Goal: Task Accomplishment & Management: Use online tool/utility

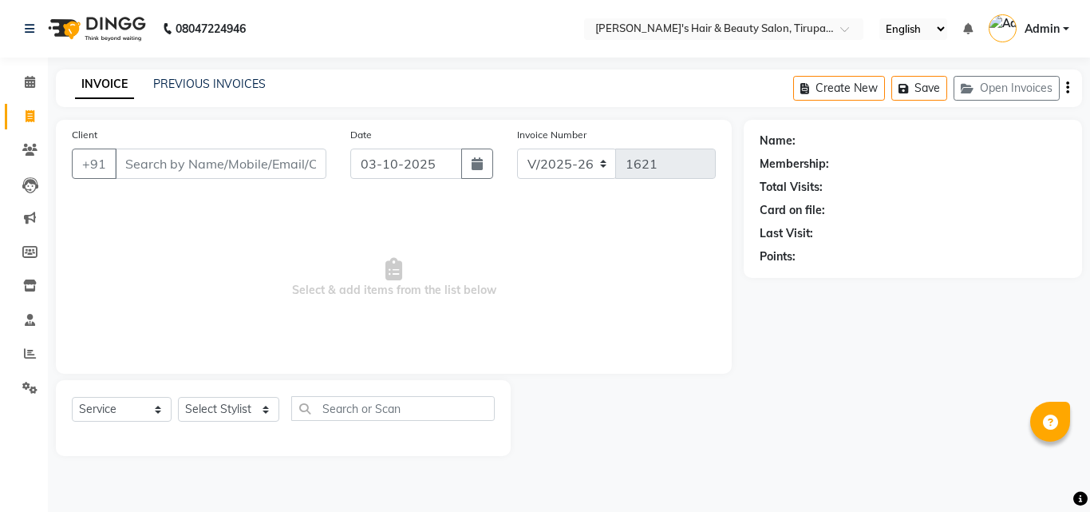
select select "5401"
select select "service"
click at [179, 164] on input "Client" at bounding box center [221, 163] width 212 height 30
type input "8"
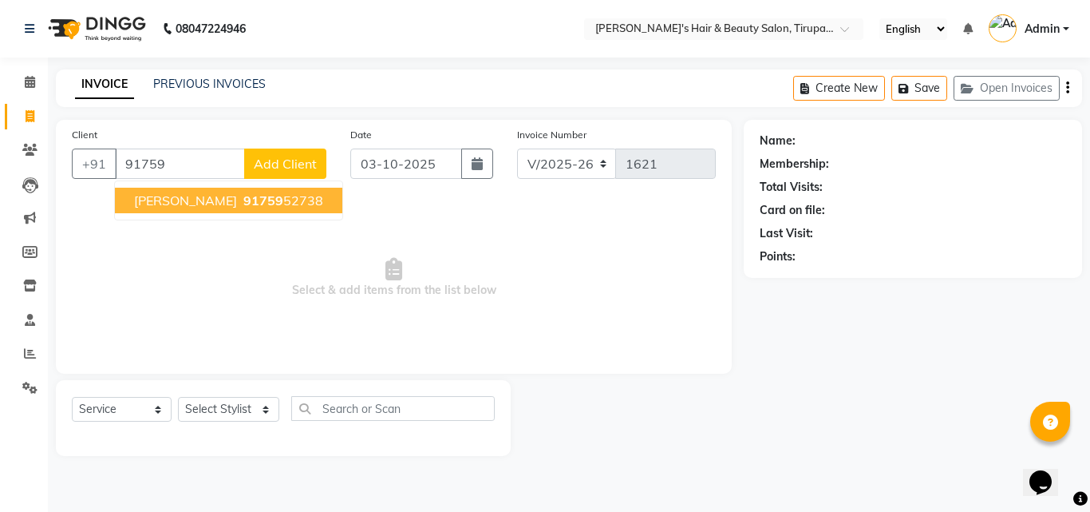
click at [206, 198] on span "[PERSON_NAME]" at bounding box center [185, 200] width 103 height 16
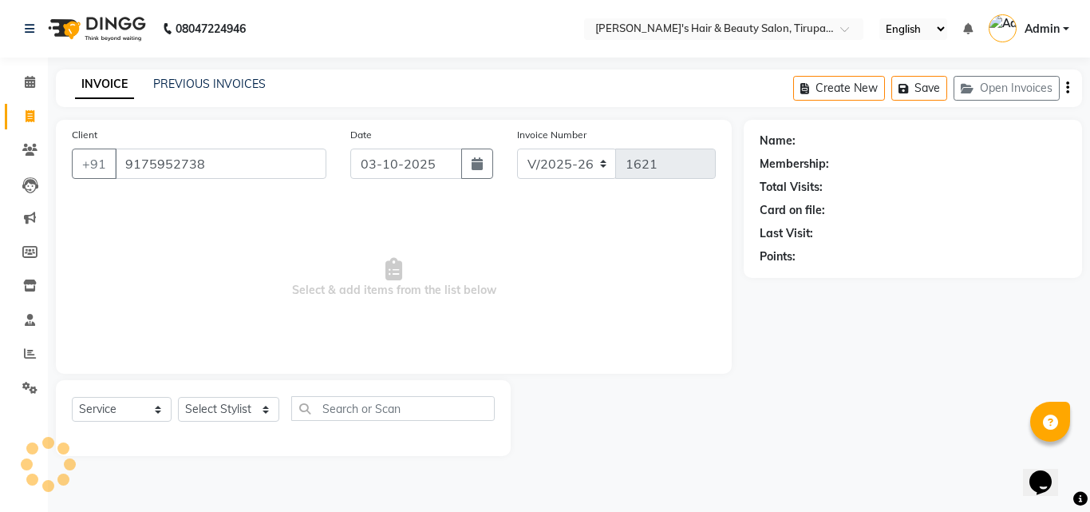
type input "9175952738"
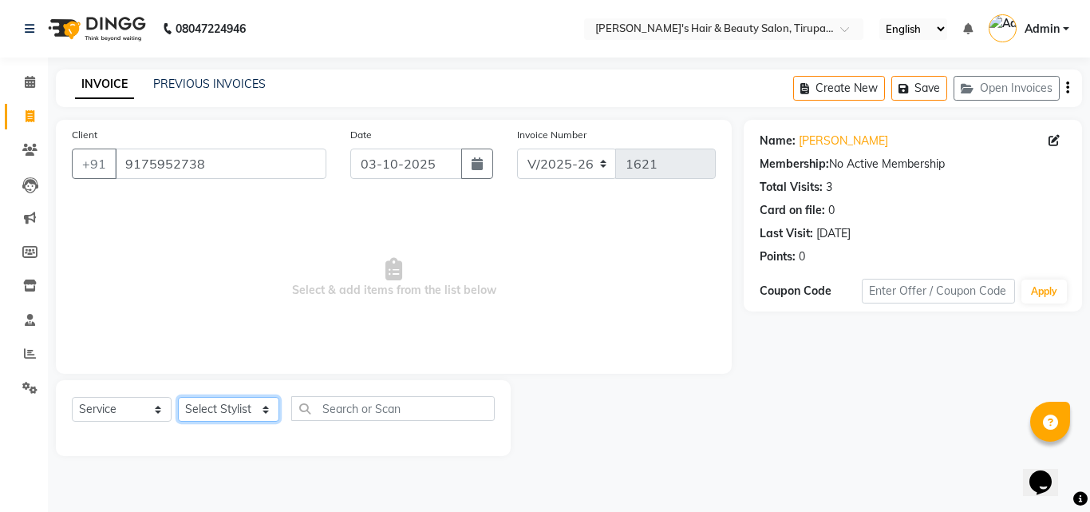
click at [212, 410] on select "Select Stylist [PERSON_NAME] [PERSON_NAME] Kajal [PERSON_NAME] [PERSON_NAME] [P…" at bounding box center [228, 409] width 101 height 25
select select "35986"
click at [178, 397] on select "Select Stylist [PERSON_NAME] [PERSON_NAME] Kajal [PERSON_NAME] [PERSON_NAME] [P…" at bounding box center [228, 409] width 101 height 25
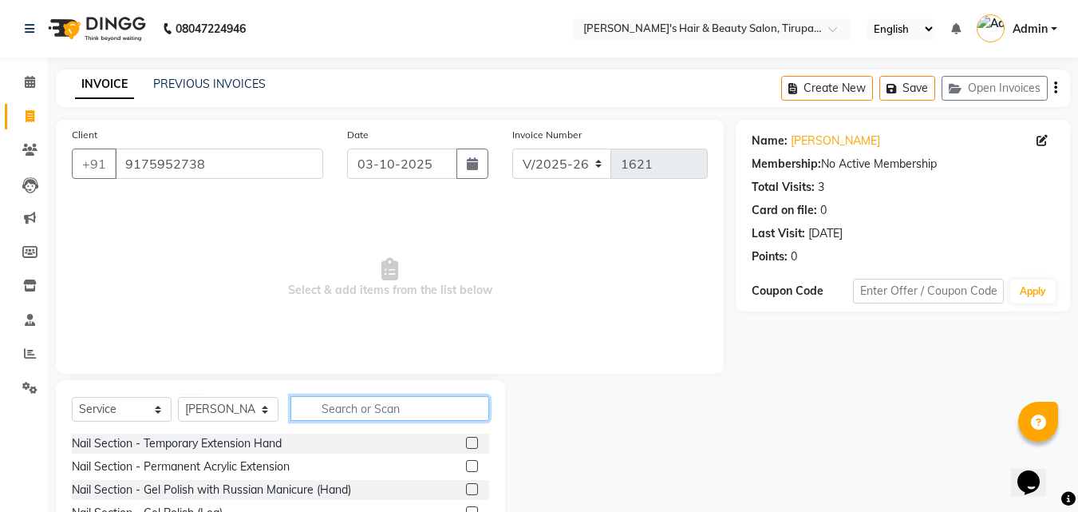
click at [353, 403] on input "text" at bounding box center [390, 408] width 199 height 25
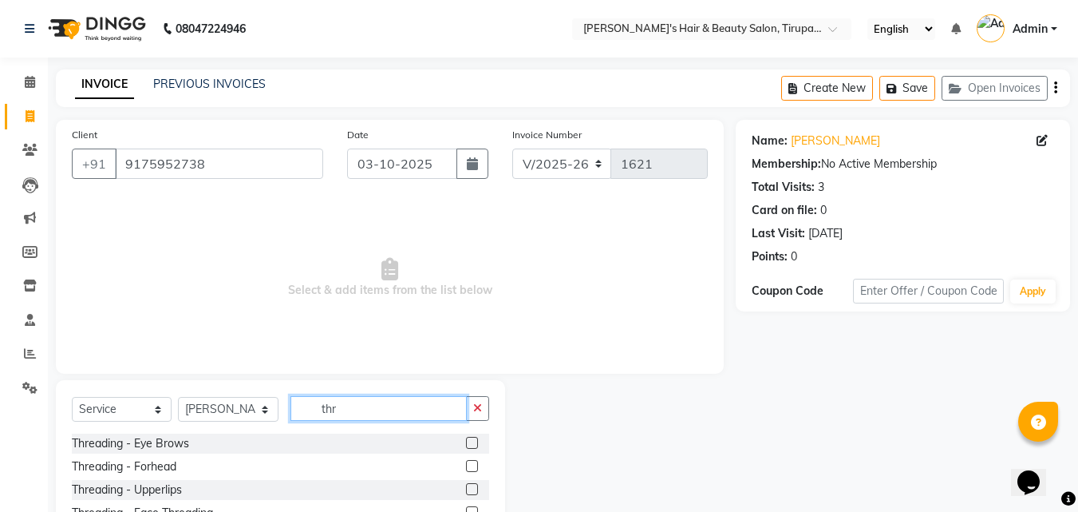
type input "thr"
click at [473, 441] on label at bounding box center [472, 443] width 12 height 12
click at [473, 441] on input "checkbox" at bounding box center [471, 443] width 10 height 10
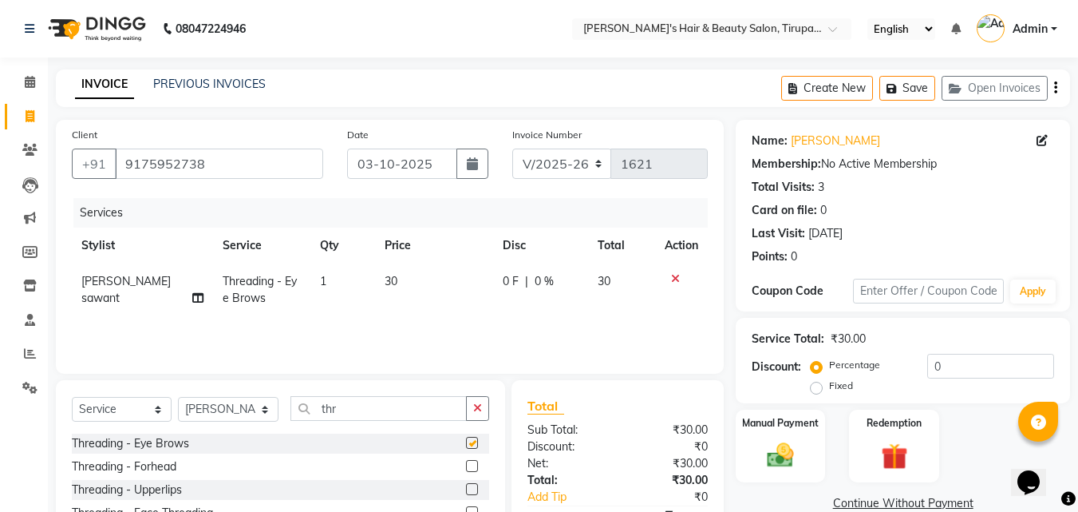
checkbox input "false"
click at [473, 464] on label at bounding box center [472, 466] width 12 height 12
click at [473, 464] on input "checkbox" at bounding box center [471, 466] width 10 height 10
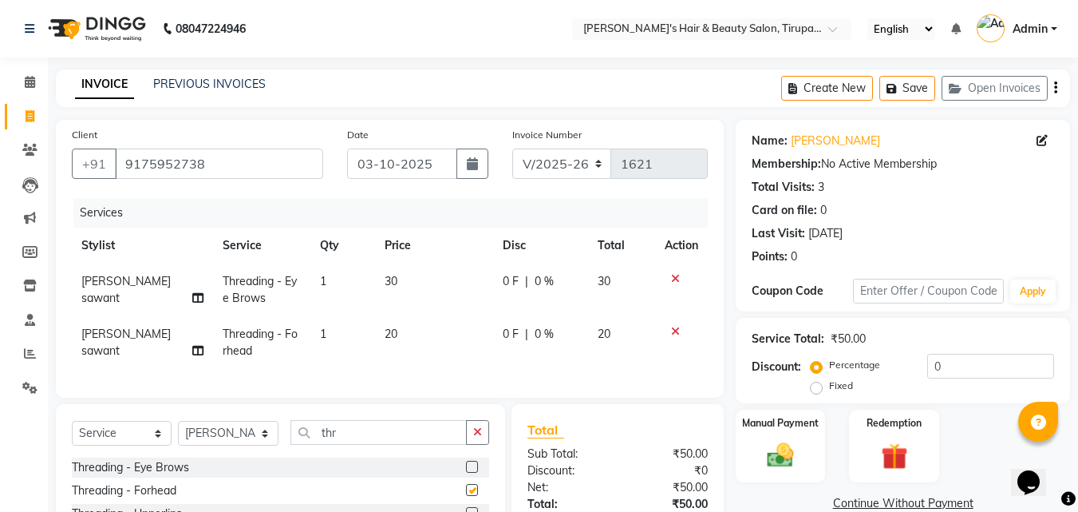
checkbox input "false"
click at [801, 429] on label "Manual Payment" at bounding box center [781, 421] width 80 height 15
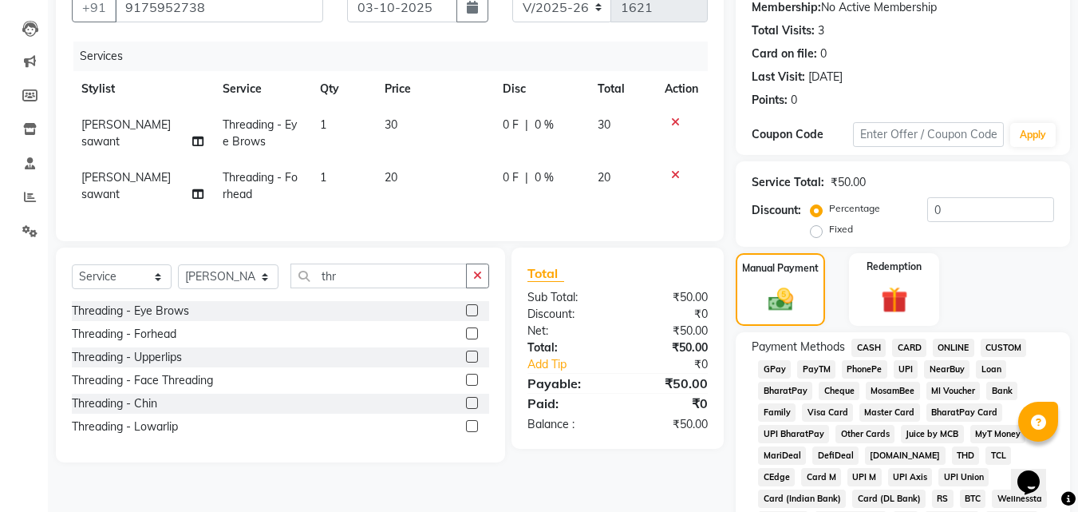
scroll to position [192, 0]
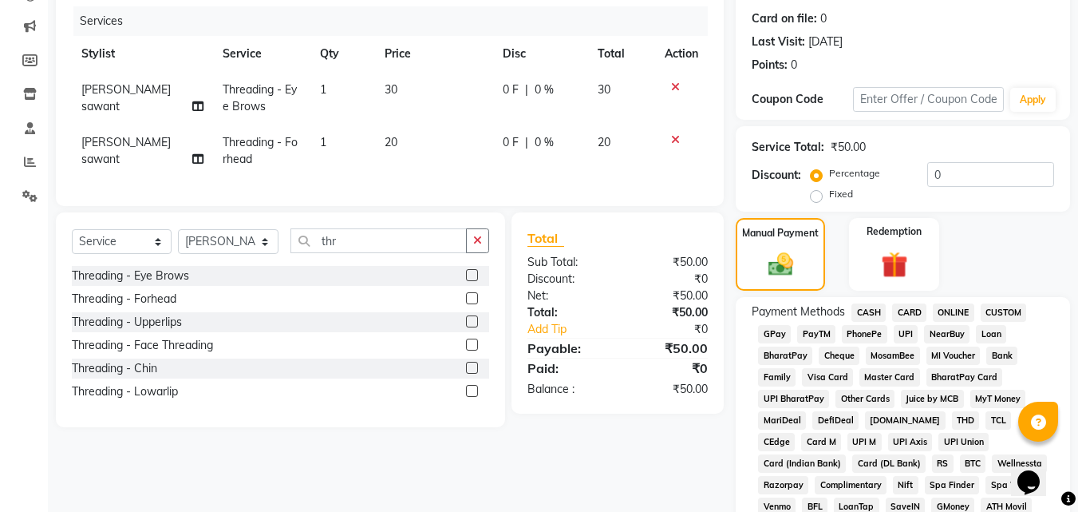
click at [778, 330] on span "GPay" at bounding box center [774, 334] width 33 height 18
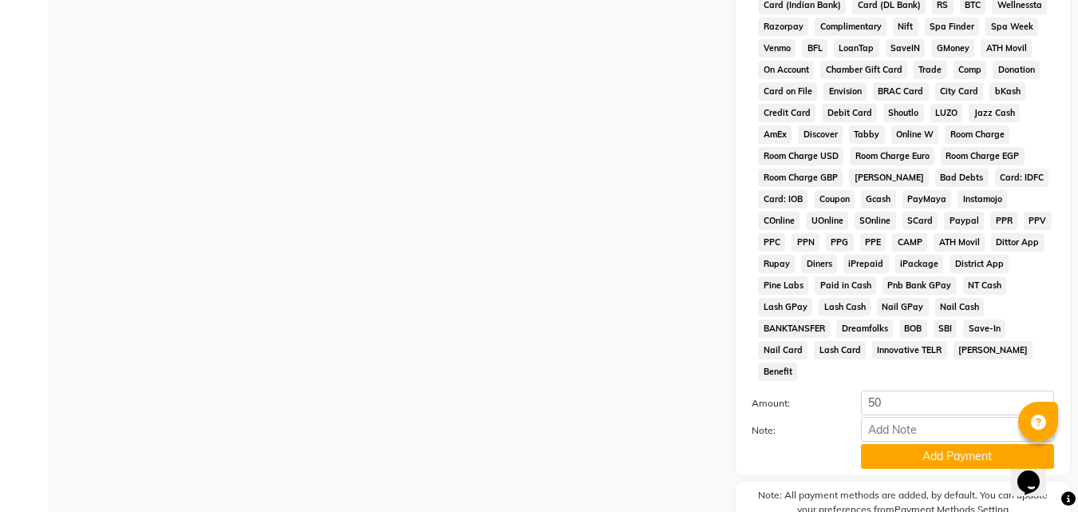
scroll to position [655, 0]
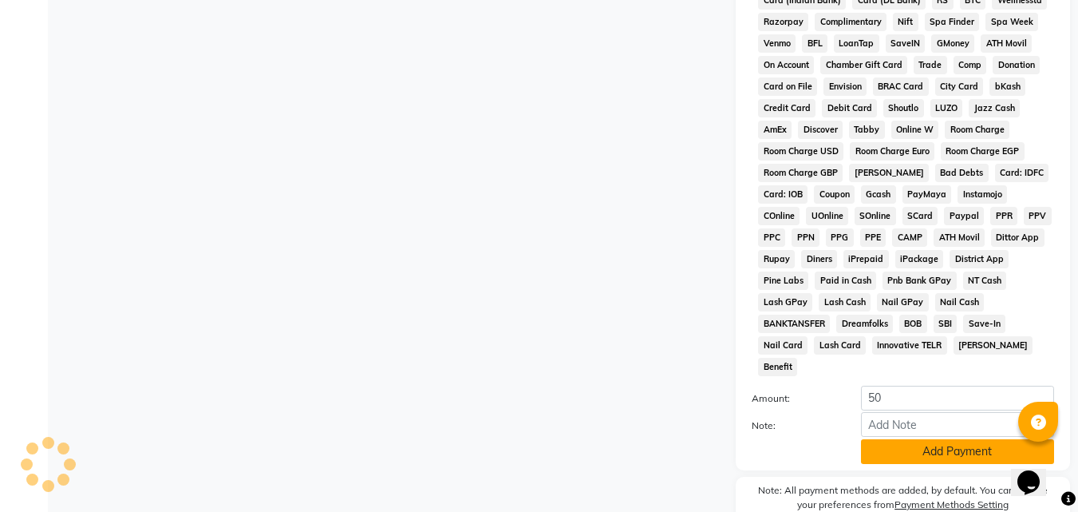
click at [938, 439] on button "Add Payment" at bounding box center [957, 451] width 193 height 25
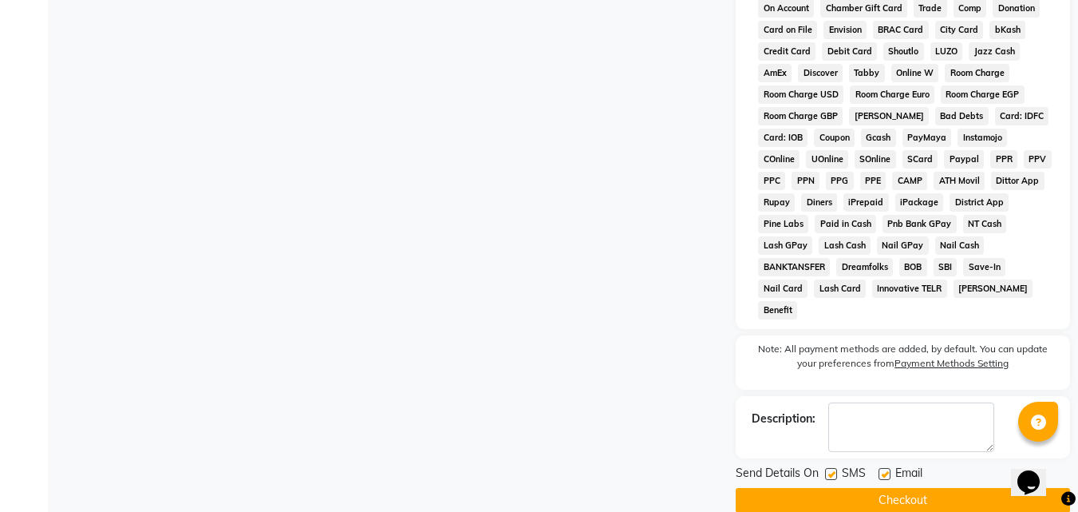
scroll to position [714, 0]
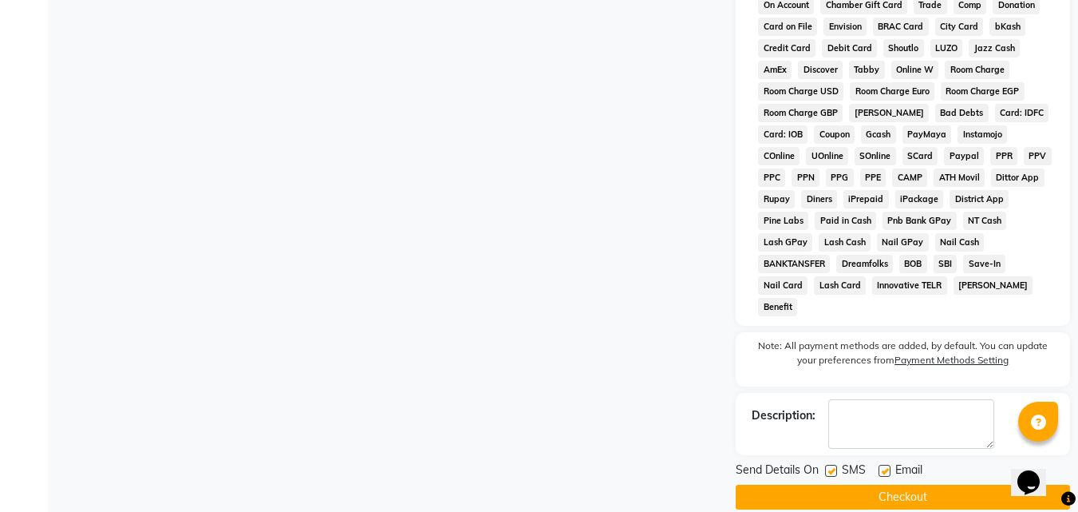
click at [944, 485] on button "Checkout" at bounding box center [903, 497] width 334 height 25
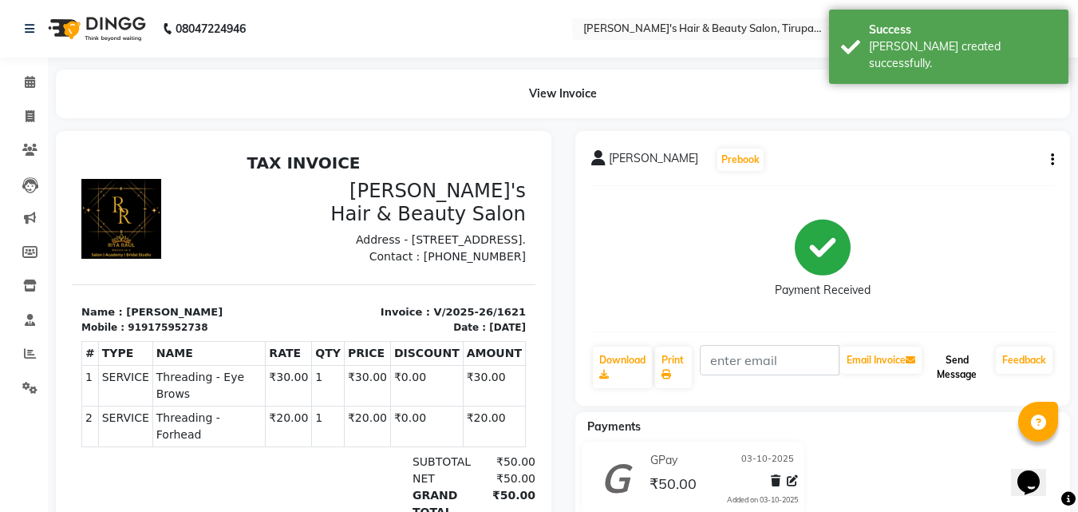
click at [940, 368] on button "Send Message" at bounding box center [957, 367] width 65 height 42
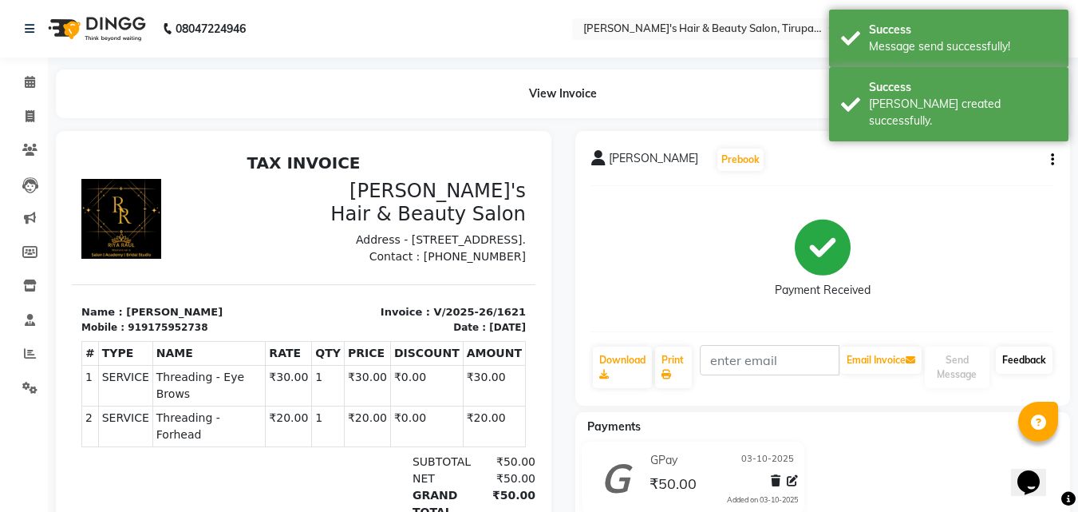
click at [1039, 359] on link "Feedback" at bounding box center [1024, 359] width 57 height 27
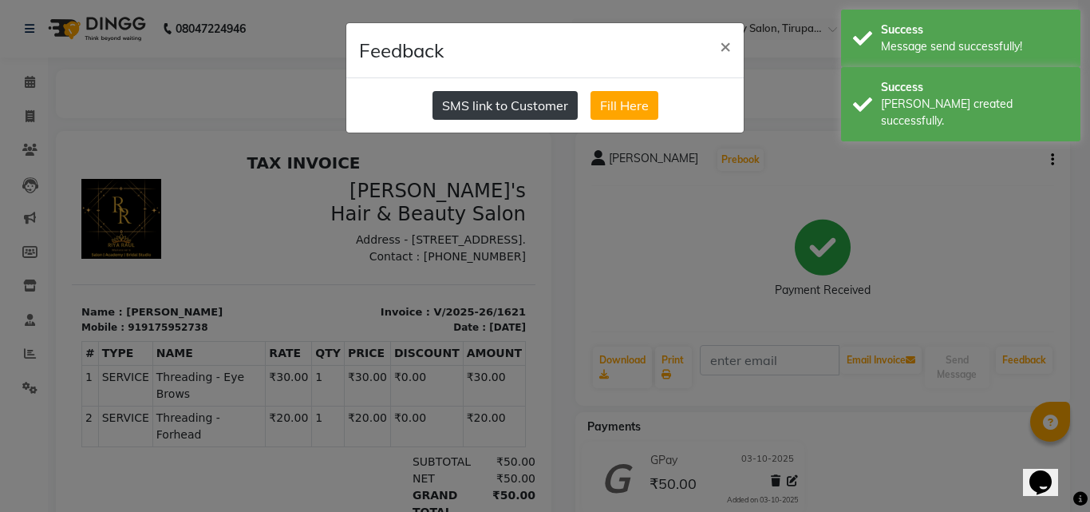
click at [485, 106] on button "SMS link to Customer" at bounding box center [505, 105] width 145 height 29
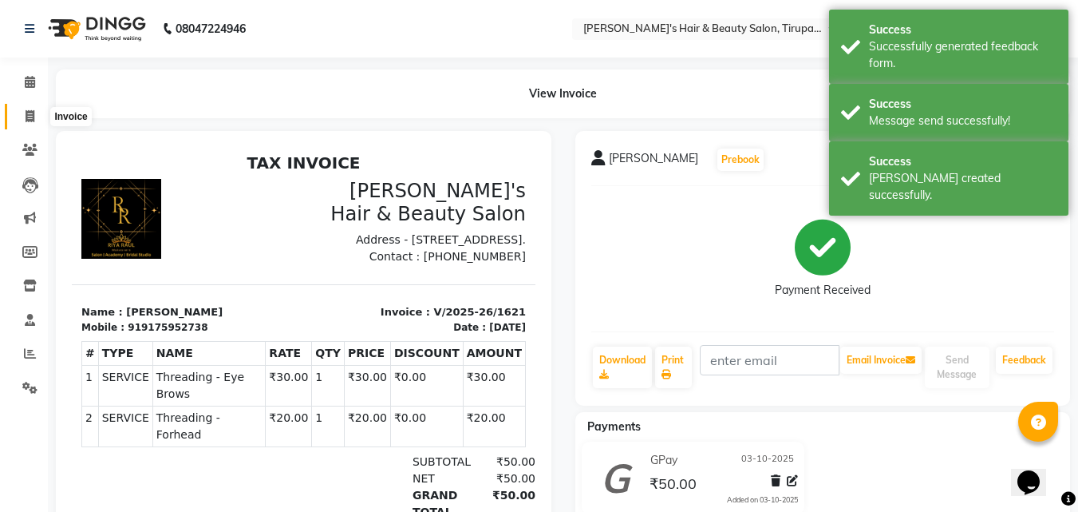
click at [22, 113] on span at bounding box center [30, 117] width 28 height 18
select select "service"
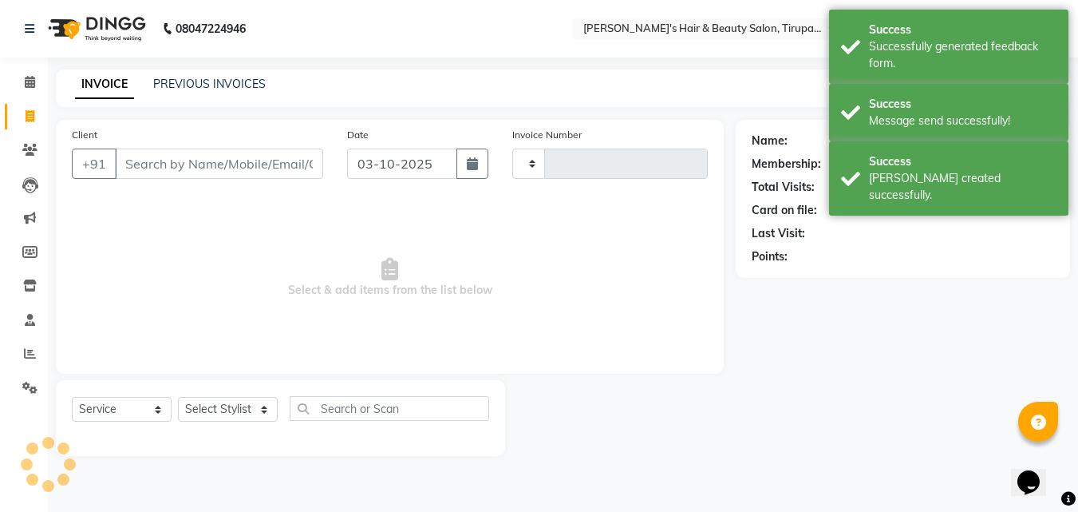
type input "1622"
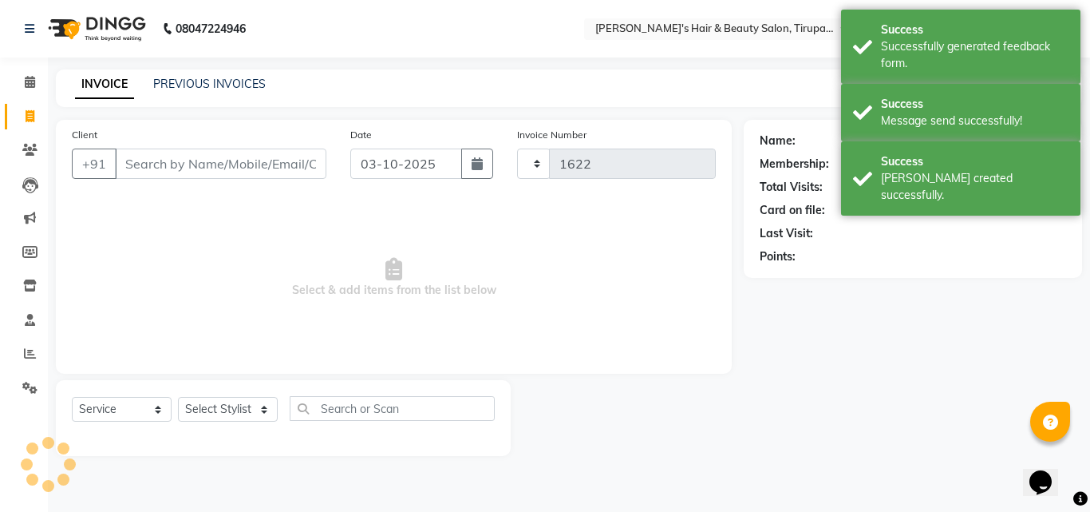
select select "5401"
